Goal: Task Accomplishment & Management: Use online tool/utility

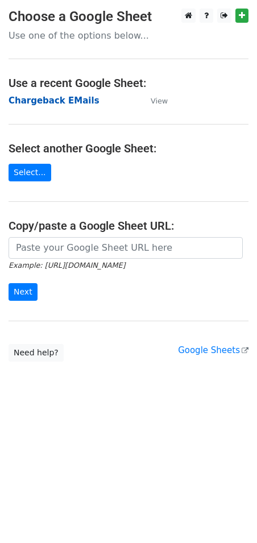
click at [56, 101] on strong "Chargeback EMails" at bounding box center [54, 101] width 91 height 10
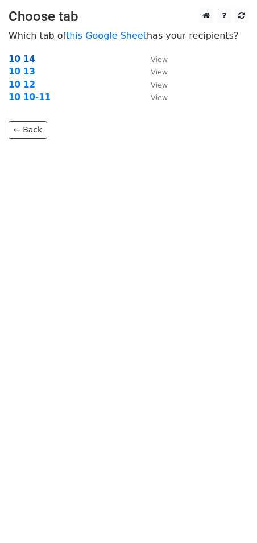
click at [20, 57] on strong "10 14" at bounding box center [22, 59] width 27 height 10
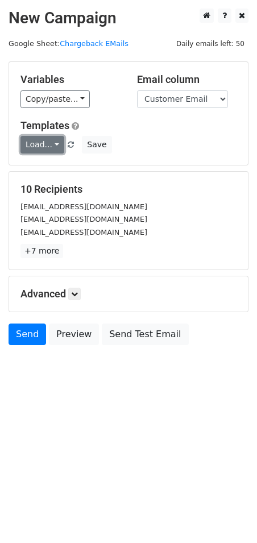
click at [44, 140] on link "Load..." at bounding box center [42, 145] width 44 height 18
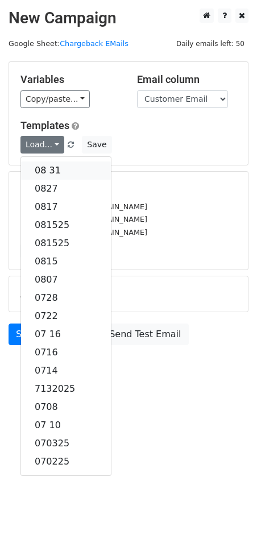
click at [48, 165] on link "08 31" at bounding box center [66, 170] width 90 height 18
